Goal: Task Accomplishment & Management: Use online tool/utility

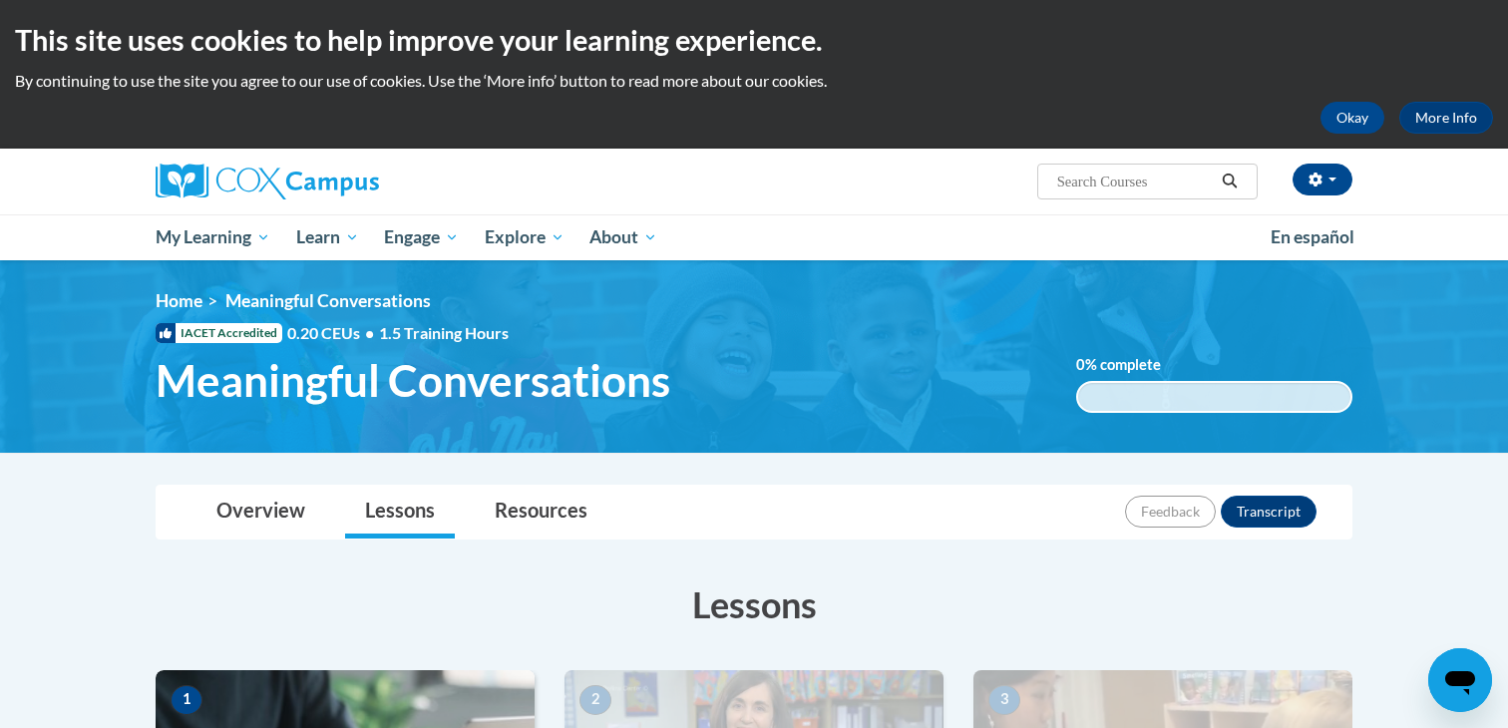
scroll to position [638, 0]
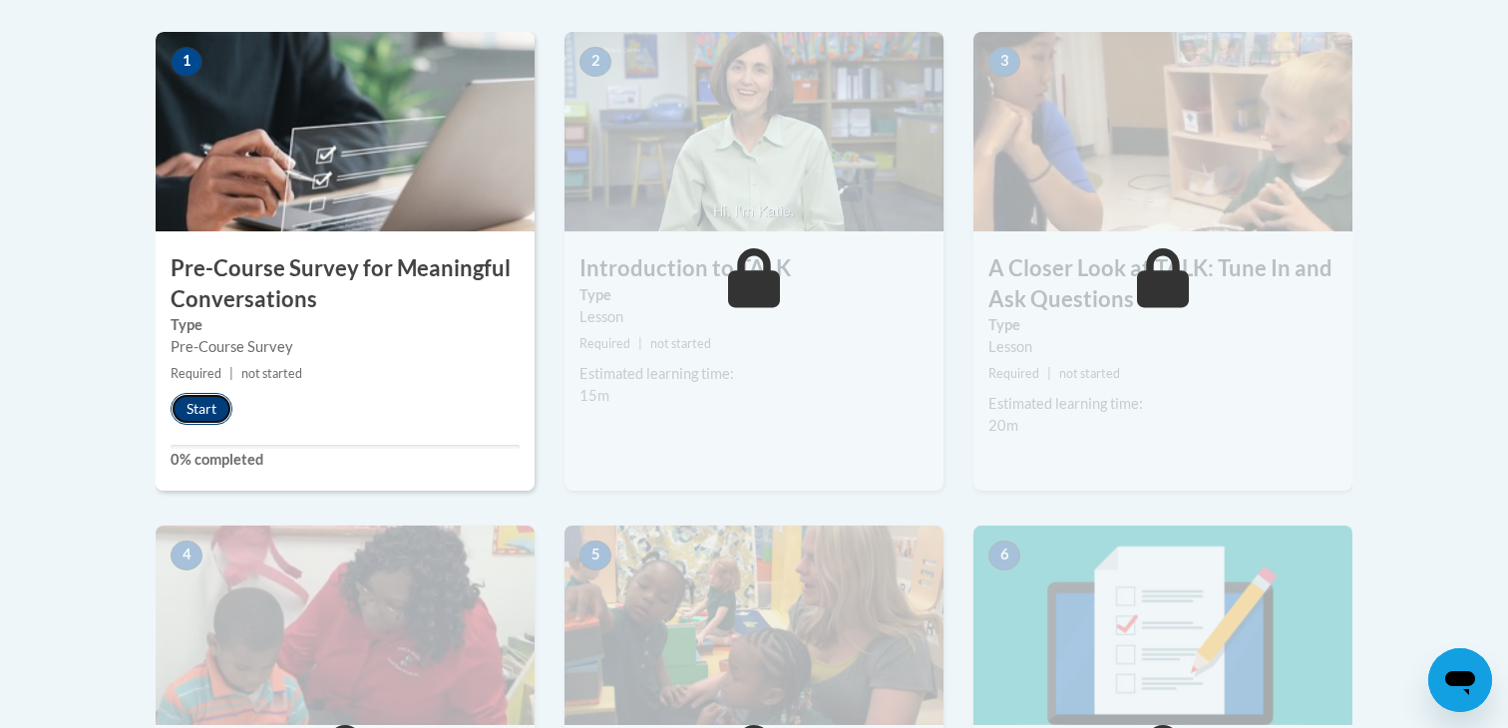
click at [208, 406] on button "Start" at bounding box center [202, 409] width 62 height 32
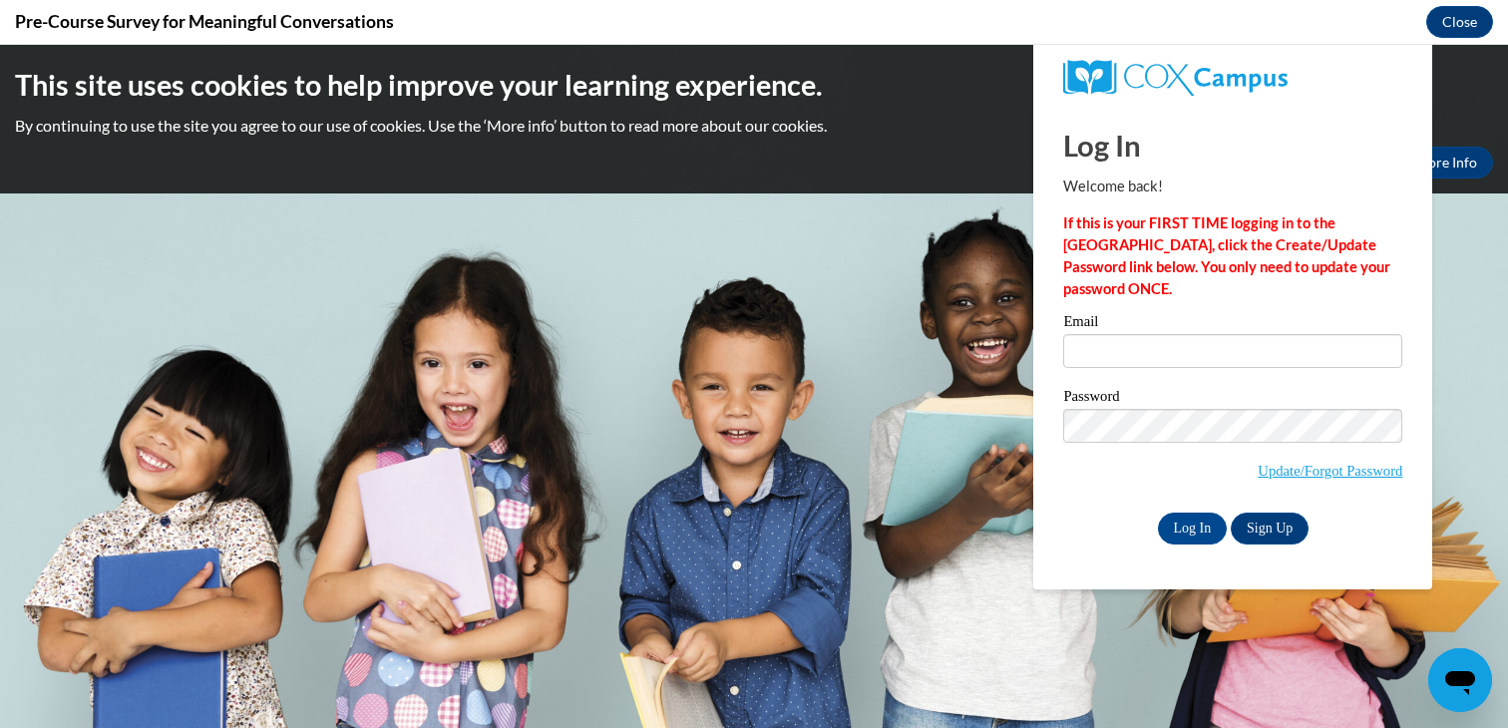
scroll to position [0, 0]
type input "[EMAIL_ADDRESS][DOMAIN_NAME]"
click at [1182, 523] on input "Log In" at bounding box center [1193, 529] width 70 height 32
click at [1214, 538] on input "Log In" at bounding box center [1193, 529] width 70 height 32
click at [1205, 541] on input "Log In" at bounding box center [1193, 529] width 70 height 32
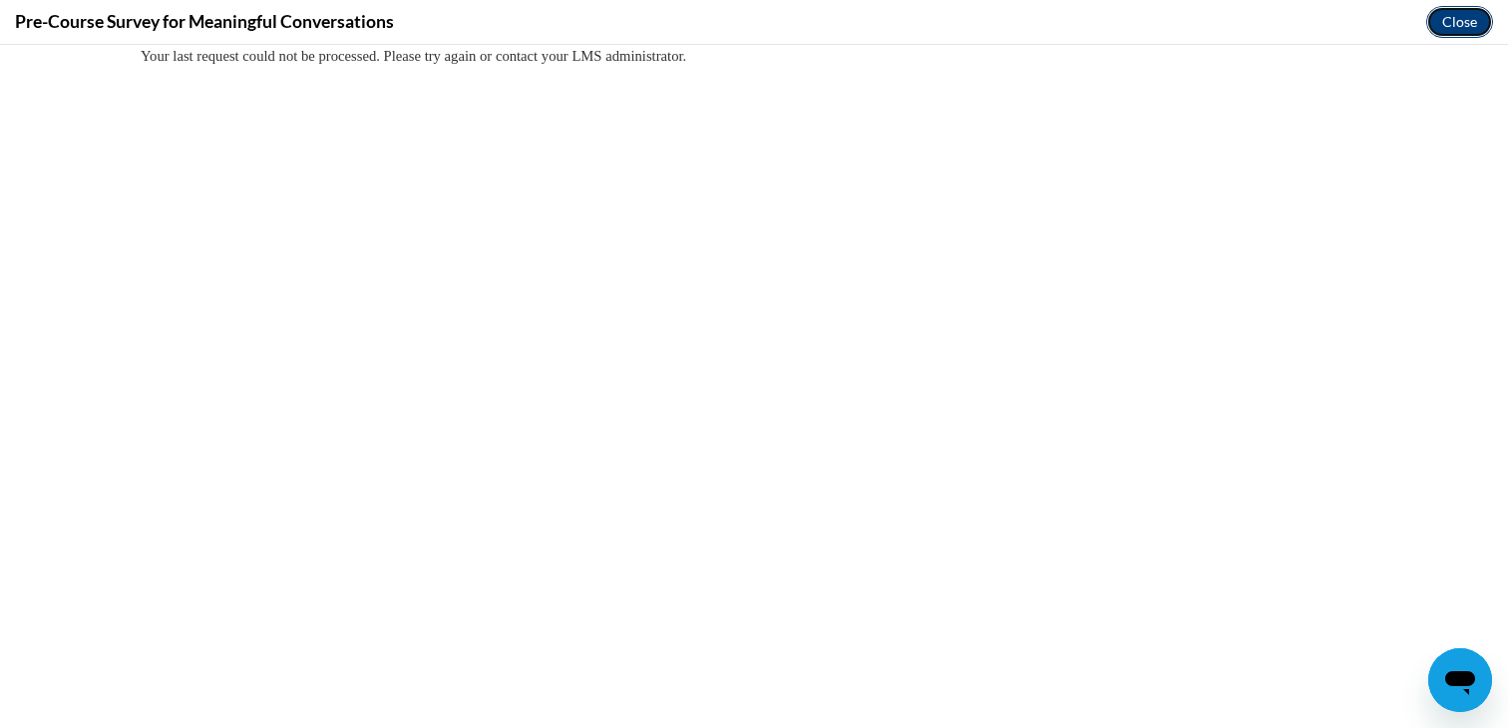
click at [1458, 24] on button "Close" at bounding box center [1460, 22] width 67 height 32
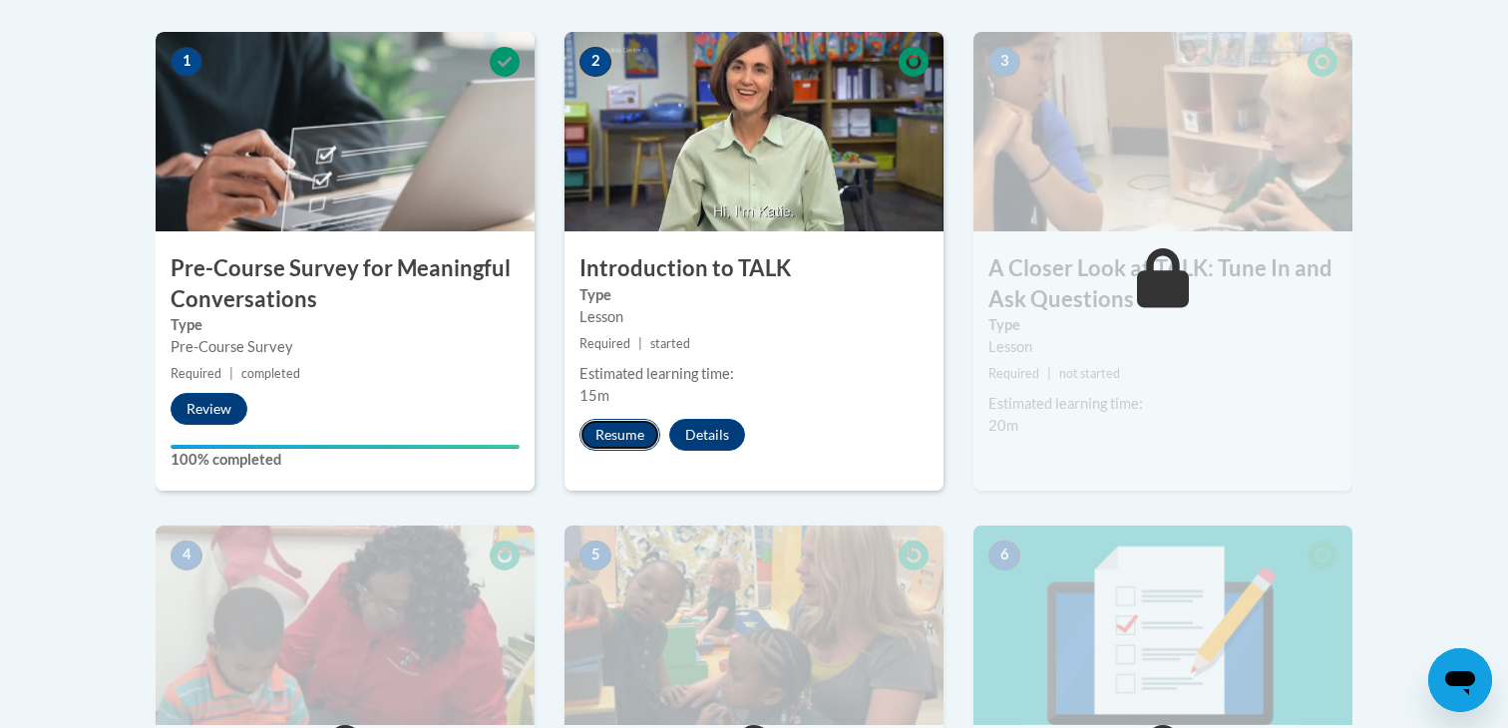
click at [632, 436] on button "Resume" at bounding box center [620, 435] width 81 height 32
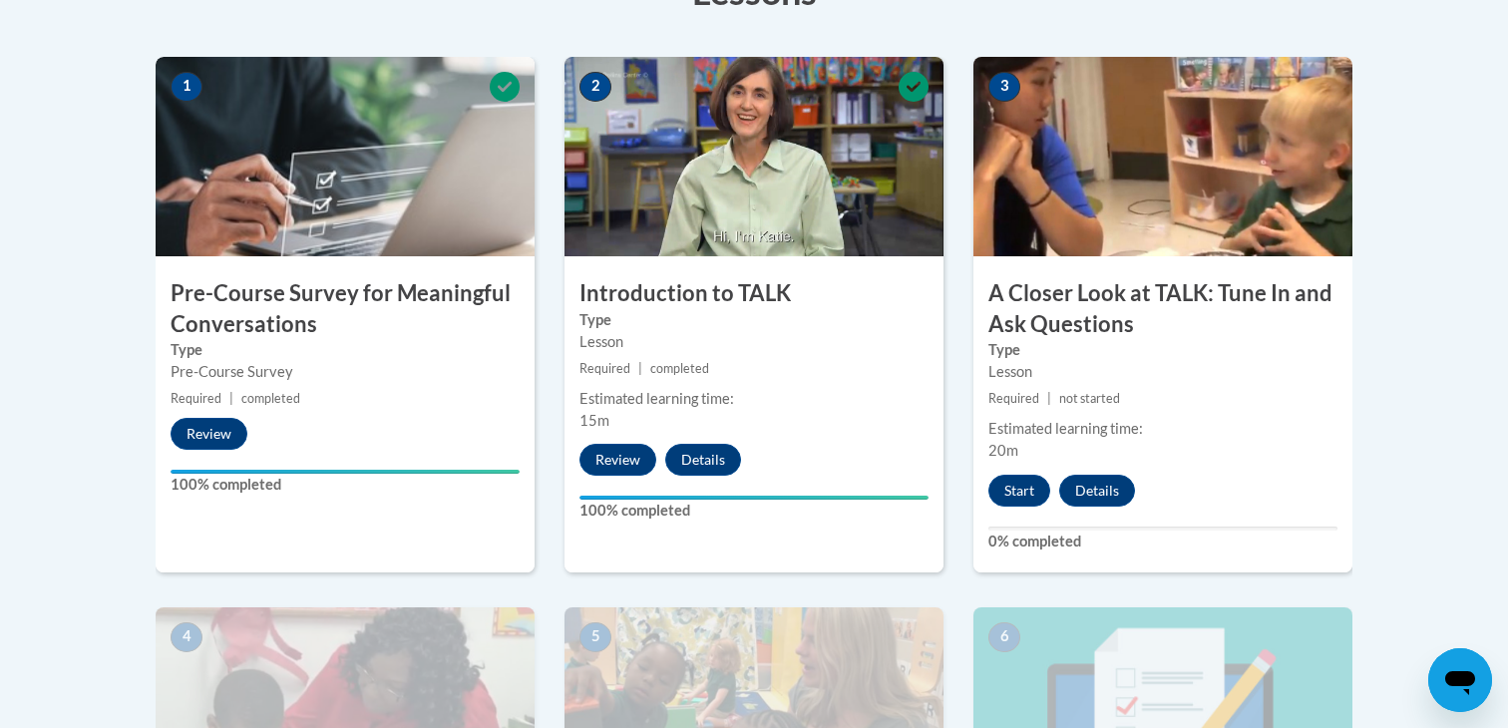
scroll to position [621, 0]
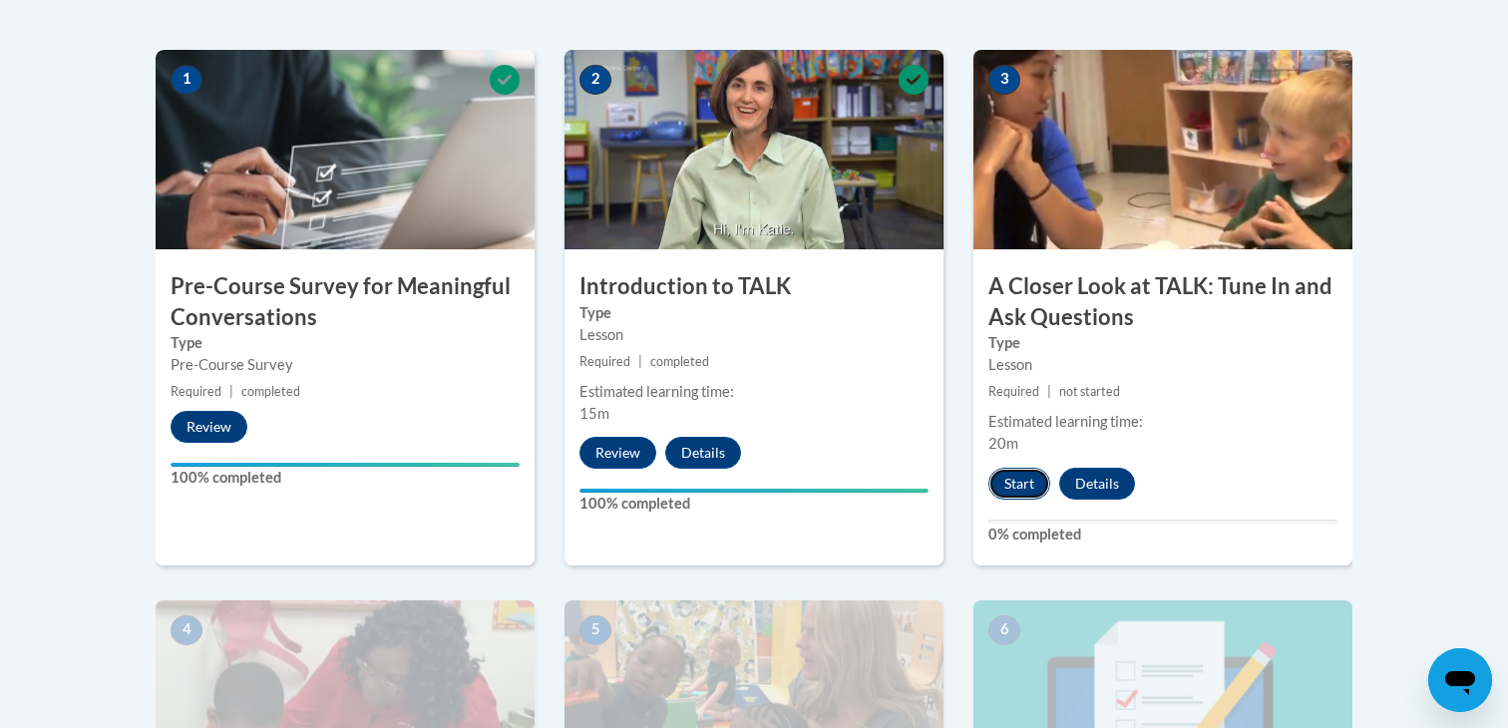
click at [1029, 480] on button "Start" at bounding box center [1020, 484] width 62 height 32
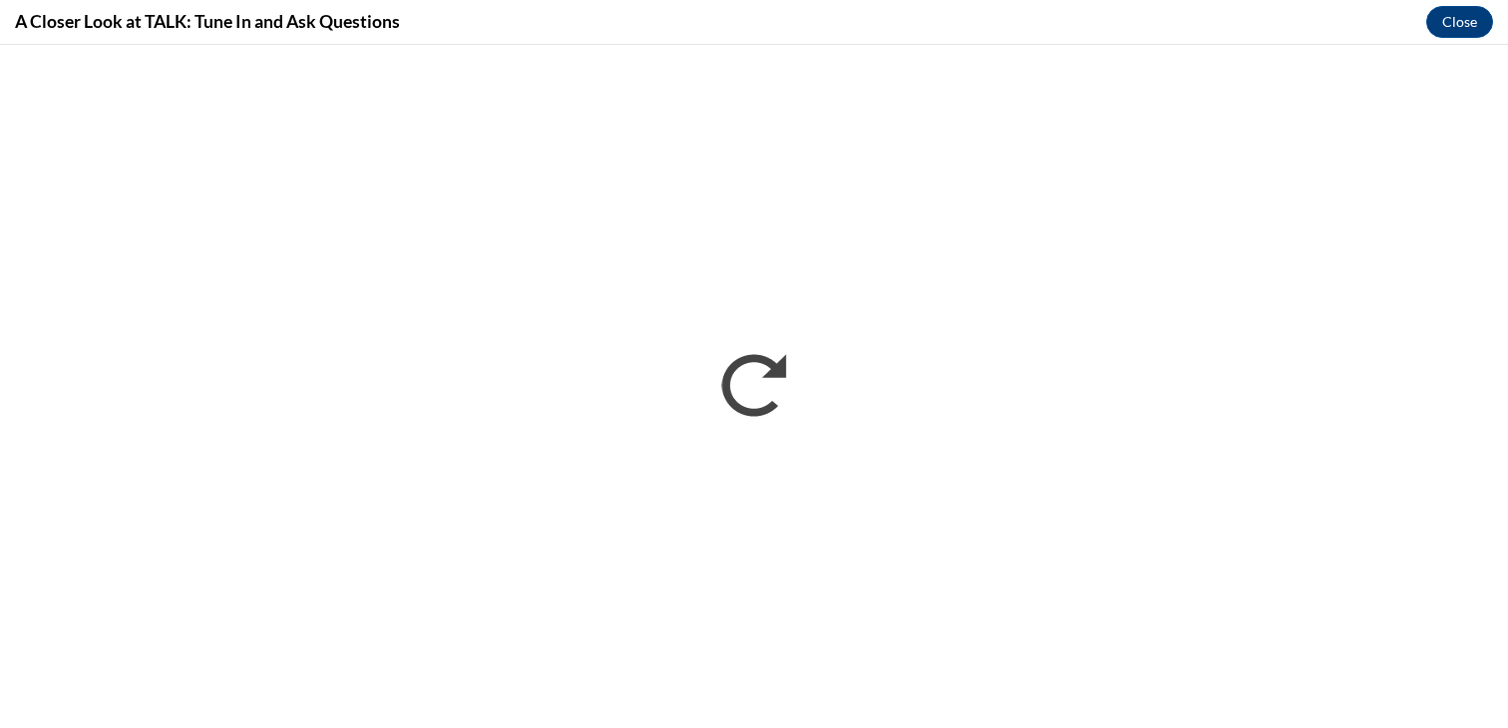
scroll to position [0, 0]
